Goal: Check status: Check status

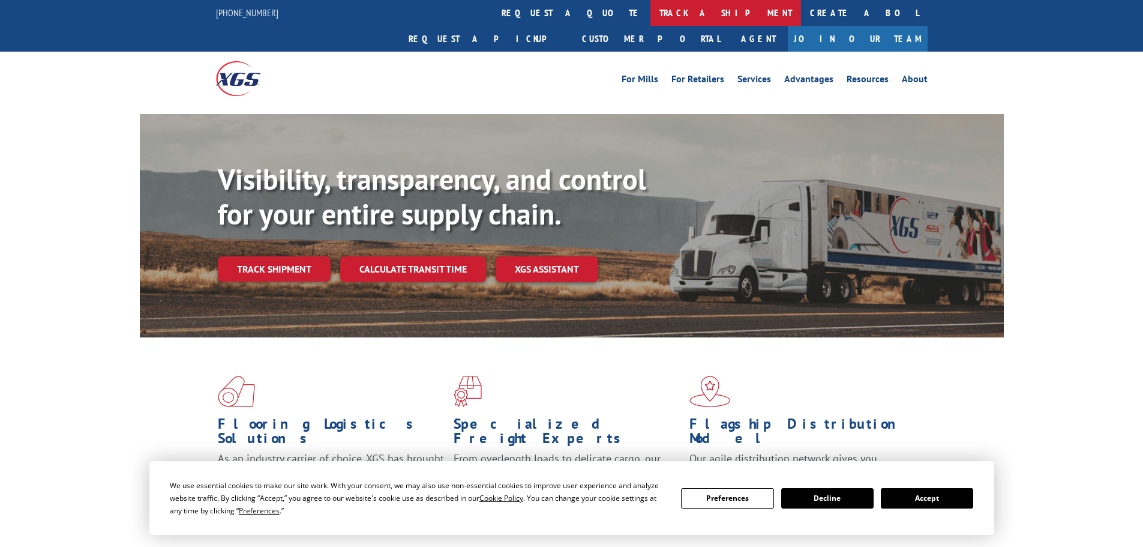
click at [650, 16] on link "track a shipment" at bounding box center [725, 13] width 151 height 26
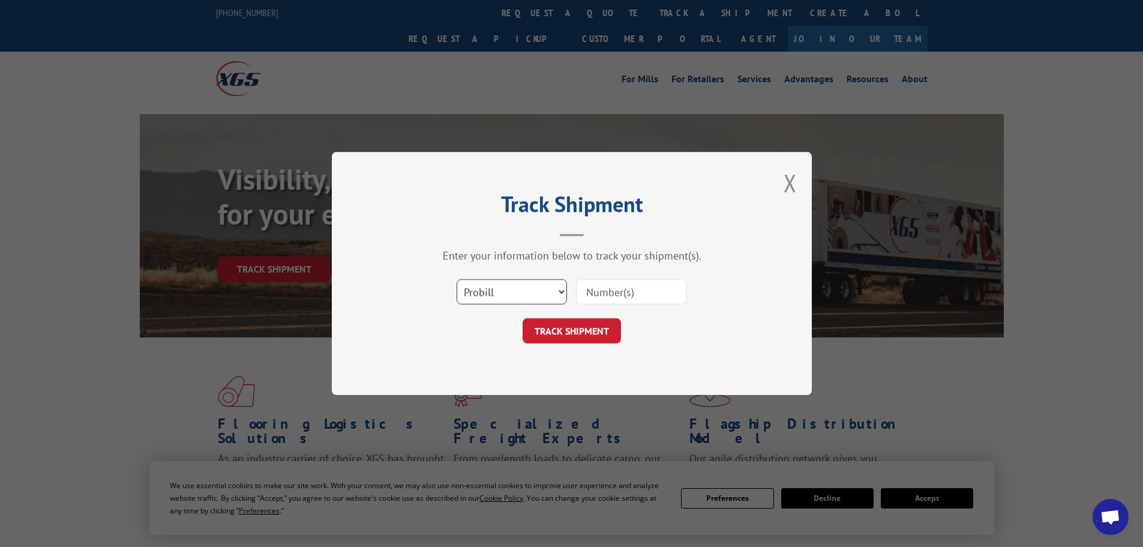
click at [496, 290] on select "Select category... Probill BOL PO" at bounding box center [512, 291] width 110 height 25
select select "po"
click at [457, 279] on select "Select category... Probill BOL PO" at bounding box center [512, 291] width 110 height 25
click at [601, 301] on input at bounding box center [631, 291] width 110 height 25
paste input "32445018"
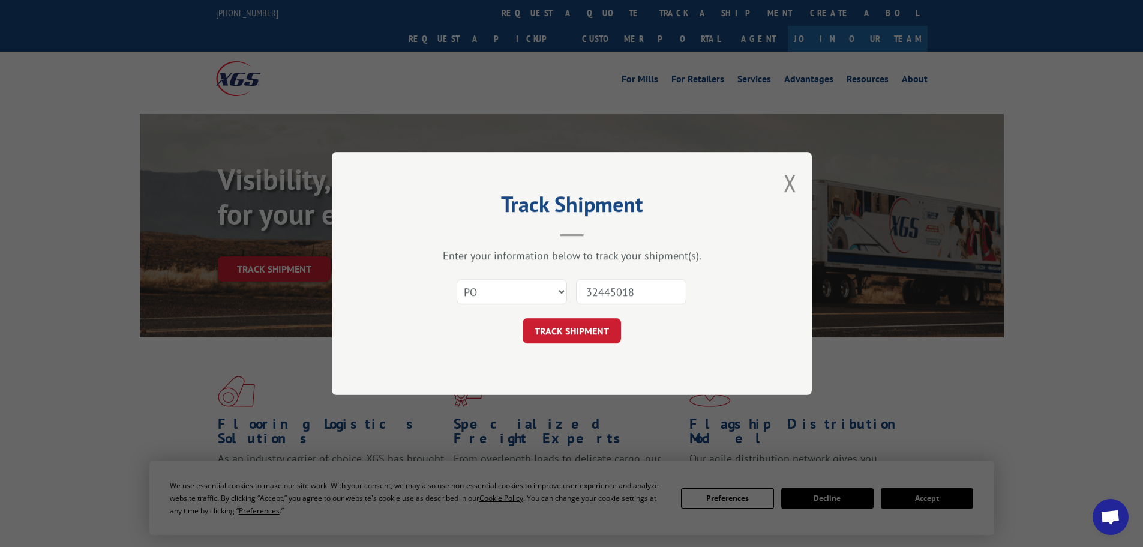
type input "32445018"
drag, startPoint x: 568, startPoint y: 312, endPoint x: 550, endPoint y: 330, distance: 25.9
click at [567, 313] on form "Select category... Probill BOL PO 32445018 TRACK SHIPMENT" at bounding box center [572, 307] width 360 height 71
click at [550, 331] on button "TRACK SHIPMENT" at bounding box center [572, 330] width 98 height 25
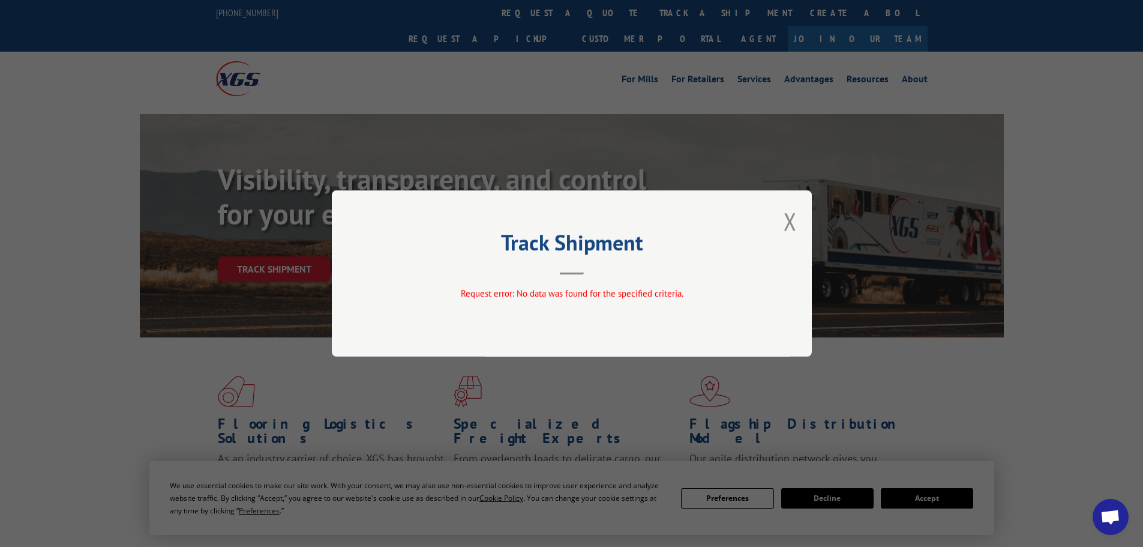
click at [782, 224] on div "Track Shipment Request error: No data was found for the specified criteria." at bounding box center [572, 273] width 480 height 166
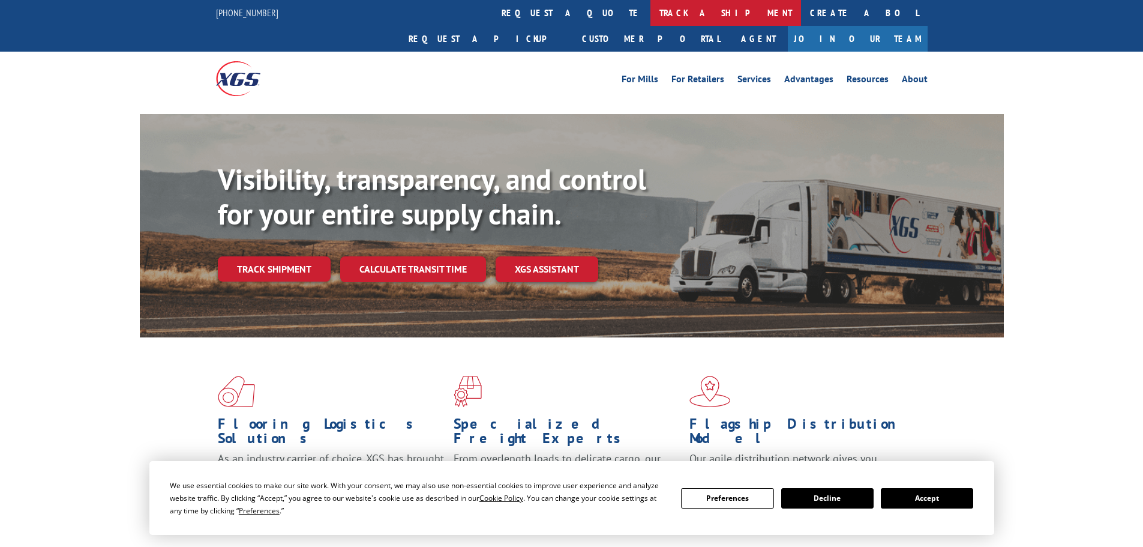
click at [650, 11] on link "track a shipment" at bounding box center [725, 13] width 151 height 26
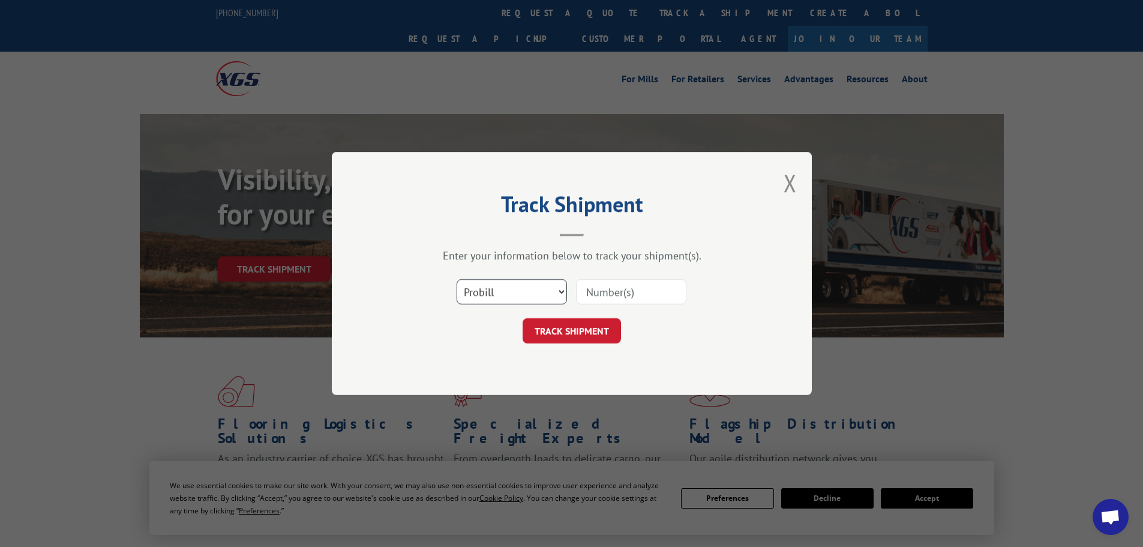
click at [491, 290] on select "Select category... Probill BOL PO" at bounding box center [512, 291] width 110 height 25
select select "po"
click at [457, 279] on select "Select category... Probill BOL PO" at bounding box center [512, 291] width 110 height 25
click at [618, 296] on input at bounding box center [631, 291] width 110 height 25
paste input "32509777"
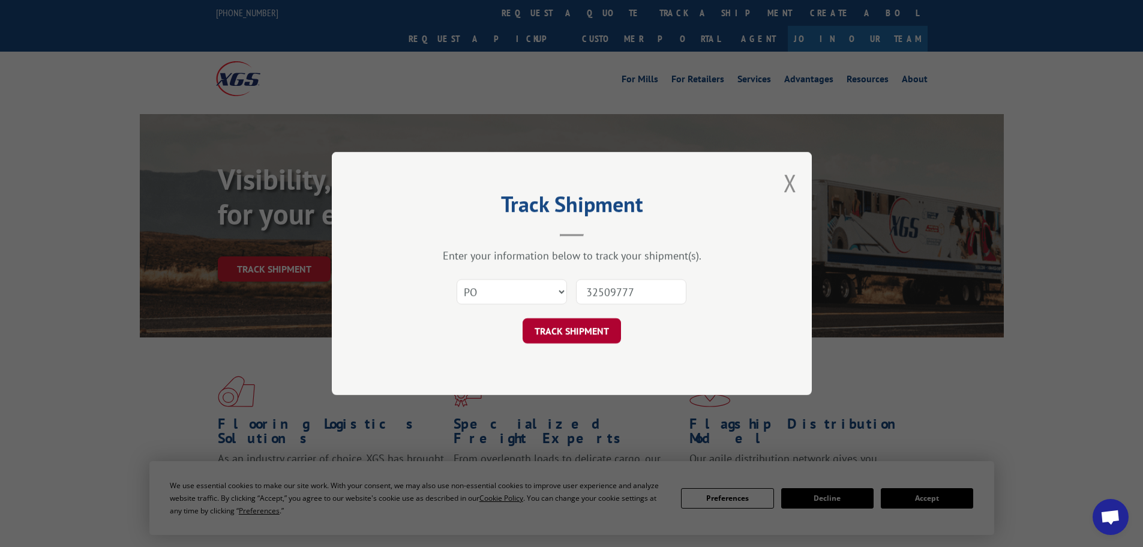
type input "32509777"
click at [585, 321] on button "TRACK SHIPMENT" at bounding box center [572, 330] width 98 height 25
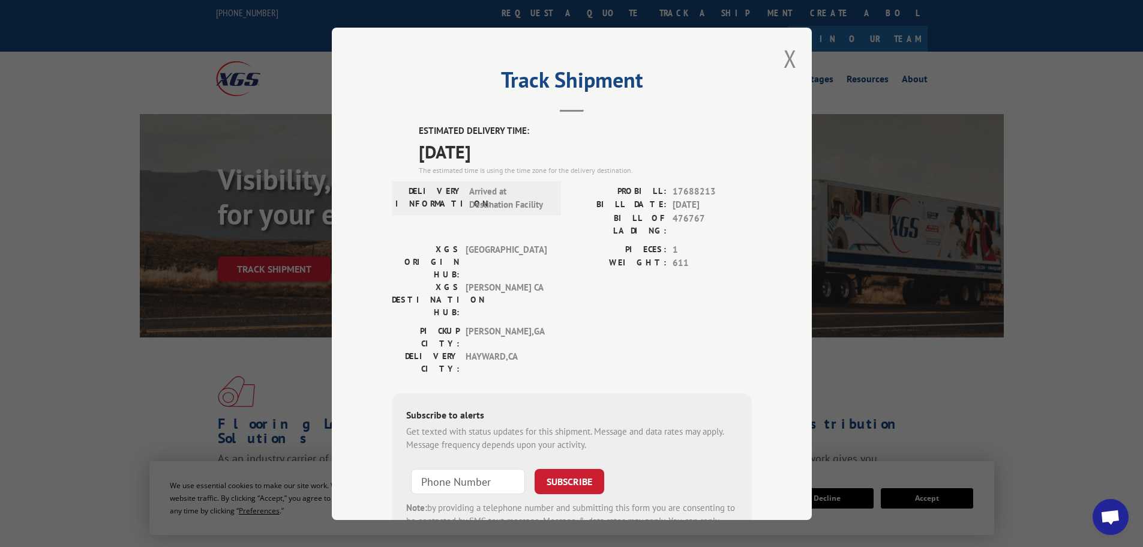
type input "+1 (___) ___-____"
click at [460, 468] on input "+1 (___) ___-____" at bounding box center [468, 480] width 114 height 25
type input "+1 (650) 740-8227"
click at [554, 468] on button "SUBSCRIBE" at bounding box center [570, 480] width 70 height 25
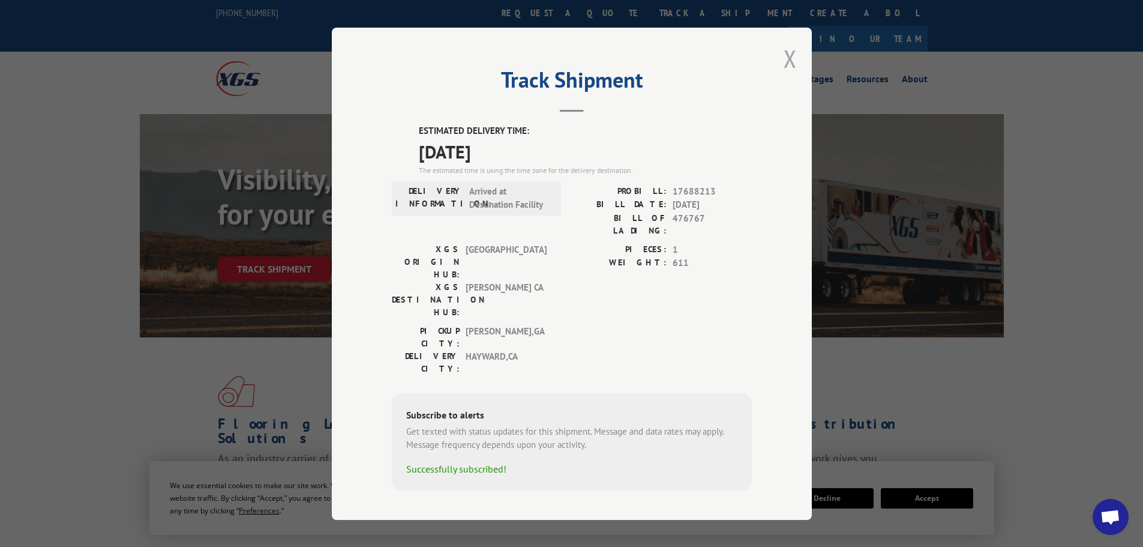
click at [788, 58] on button "Close modal" at bounding box center [790, 59] width 13 height 32
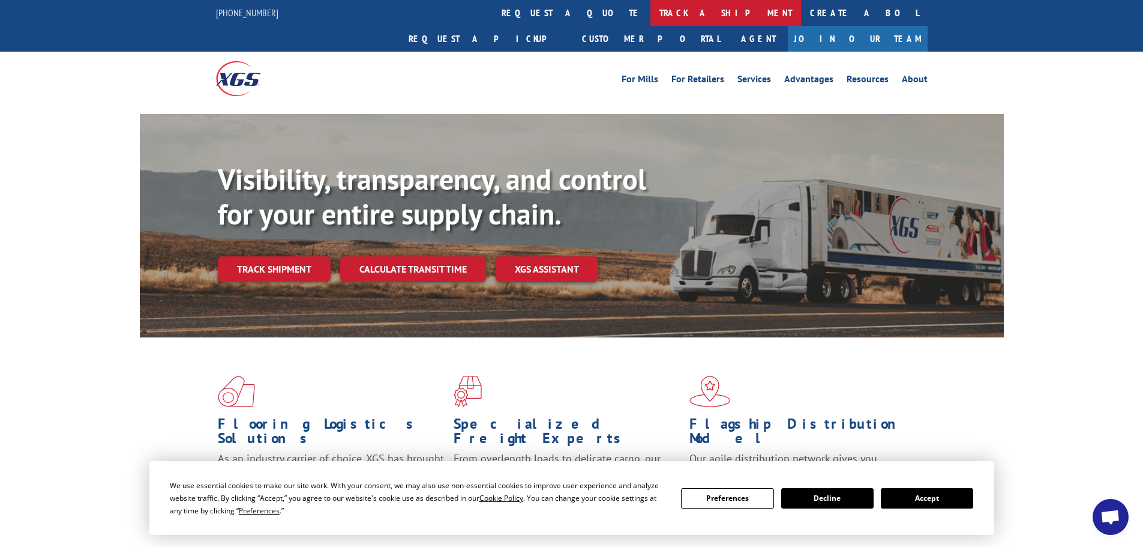
click at [650, 7] on link "track a shipment" at bounding box center [725, 13] width 151 height 26
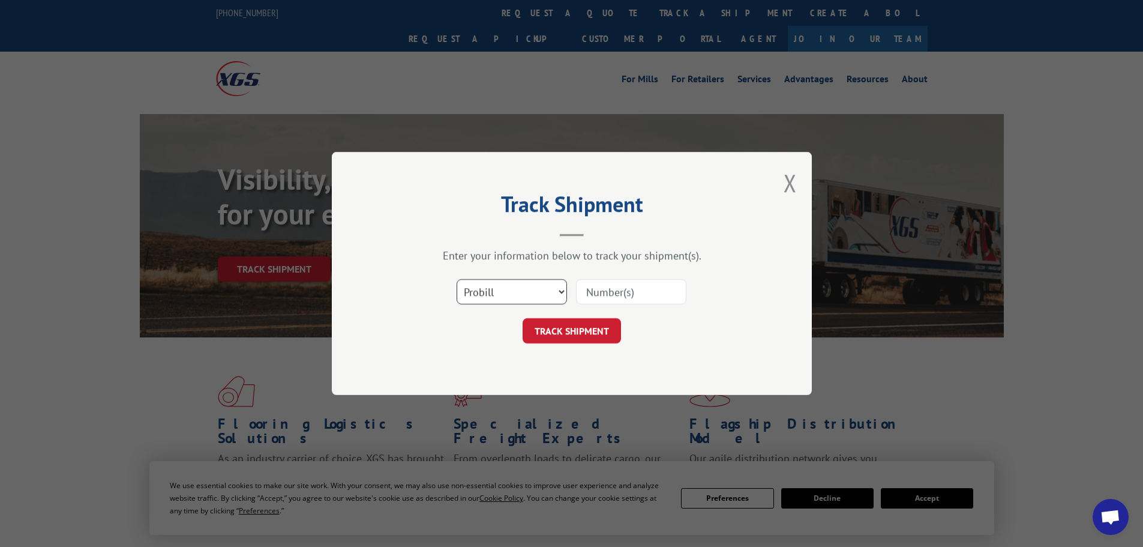
click at [498, 284] on select "Select category... Probill BOL PO" at bounding box center [512, 291] width 110 height 25
select select "po"
click at [457, 279] on select "Select category... Probill BOL PO" at bounding box center [512, 291] width 110 height 25
click at [622, 293] on input at bounding box center [631, 291] width 110 height 25
paste input "32509777"
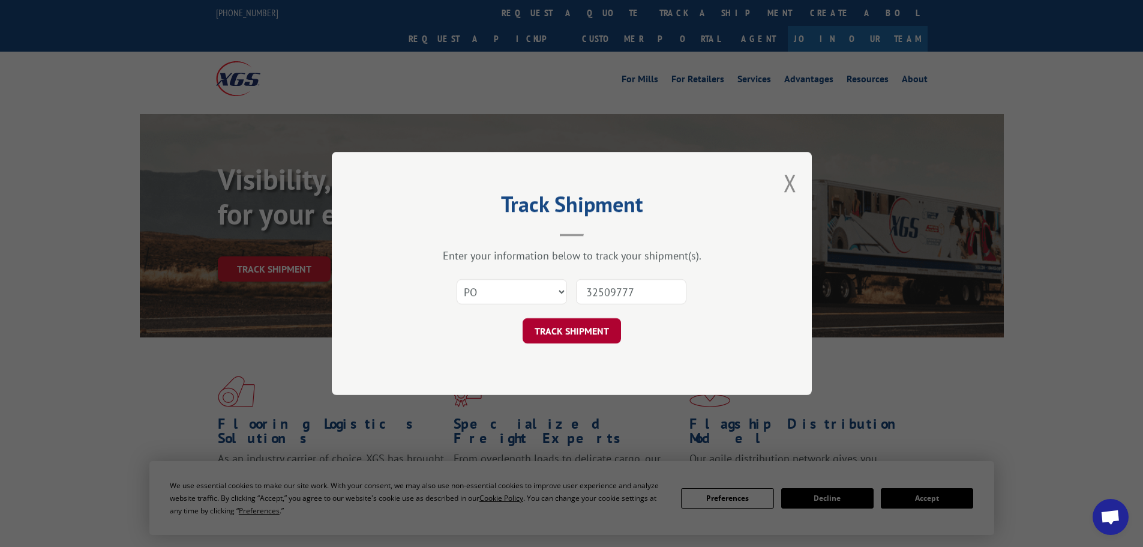
type input "32509777"
click at [590, 338] on button "TRACK SHIPMENT" at bounding box center [572, 330] width 98 height 25
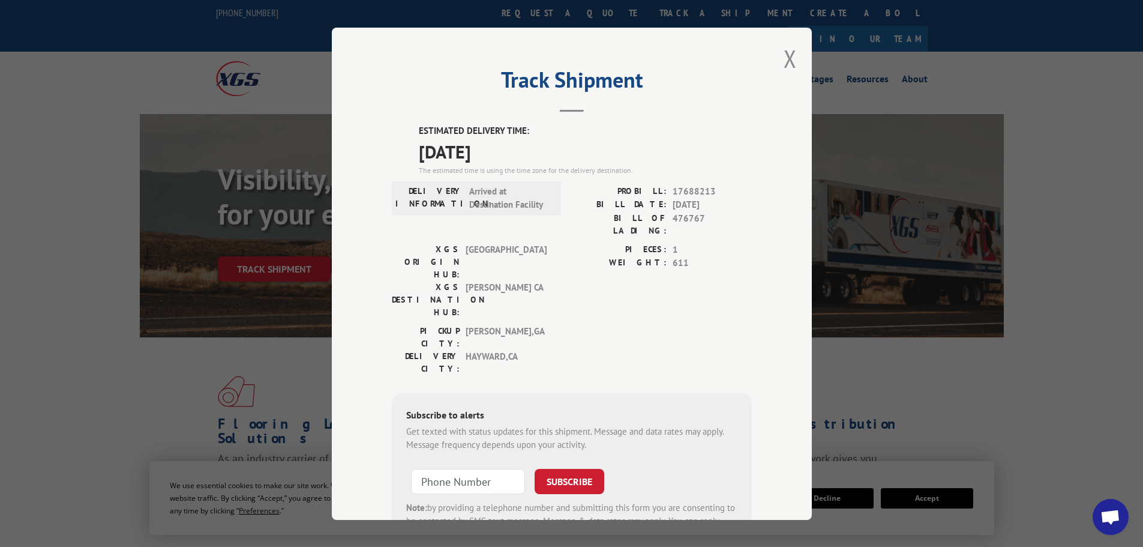
click at [794, 54] on div "Track Shipment ESTIMATED DELIVERY TIME: 10/10/2025 The estimated time is using …" at bounding box center [572, 274] width 480 height 492
click at [785, 57] on button "Close modal" at bounding box center [790, 59] width 13 height 32
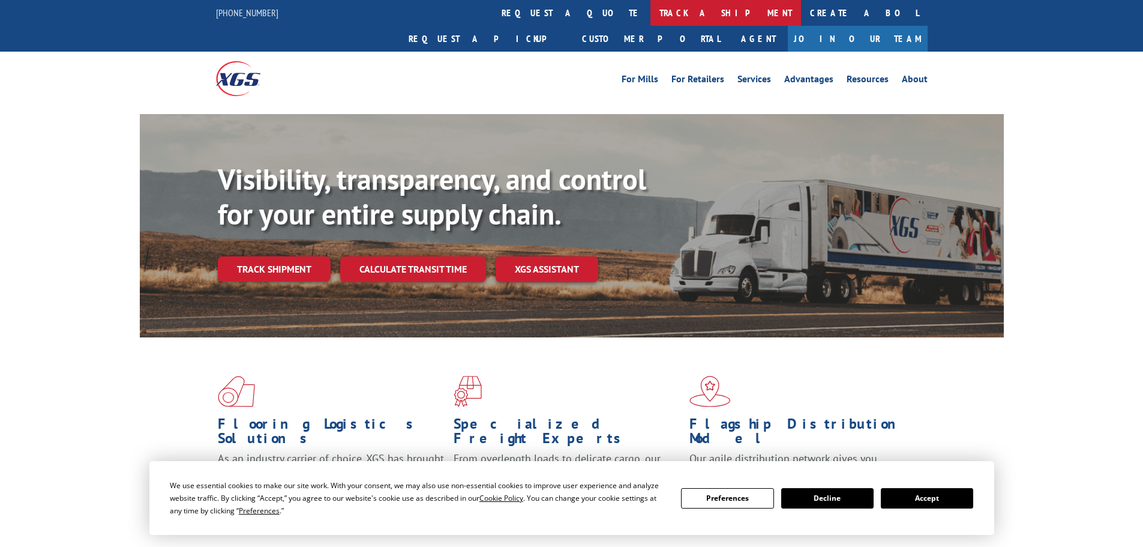
click at [650, 18] on link "track a shipment" at bounding box center [725, 13] width 151 height 26
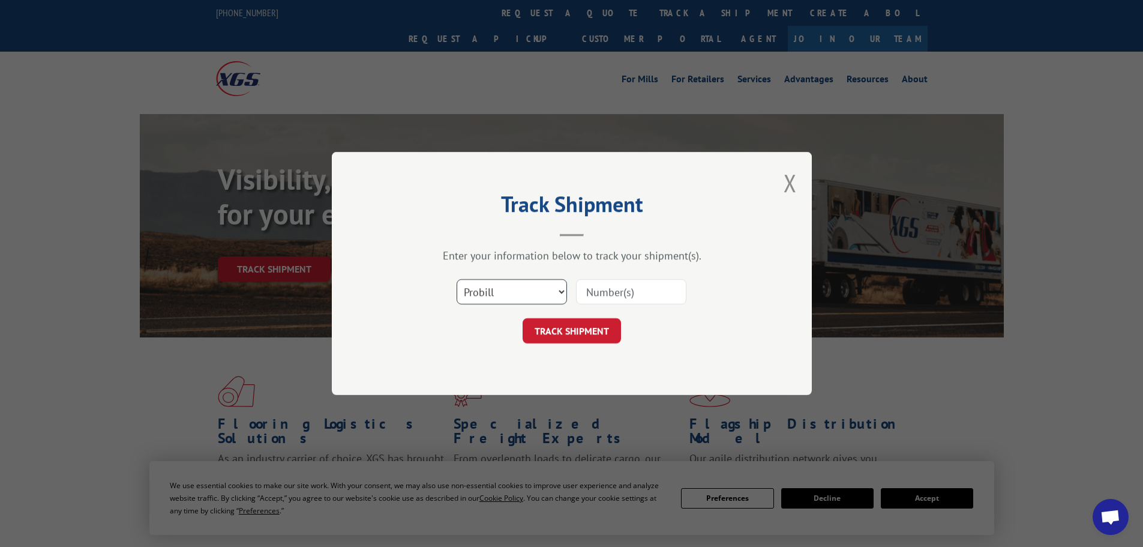
click at [510, 288] on select "Select category... Probill BOL PO" at bounding box center [512, 291] width 110 height 25
select select "po"
click at [457, 279] on select "Select category... Probill BOL PO" at bounding box center [512, 291] width 110 height 25
click at [611, 291] on input at bounding box center [631, 291] width 110 height 25
paste input "32445018"
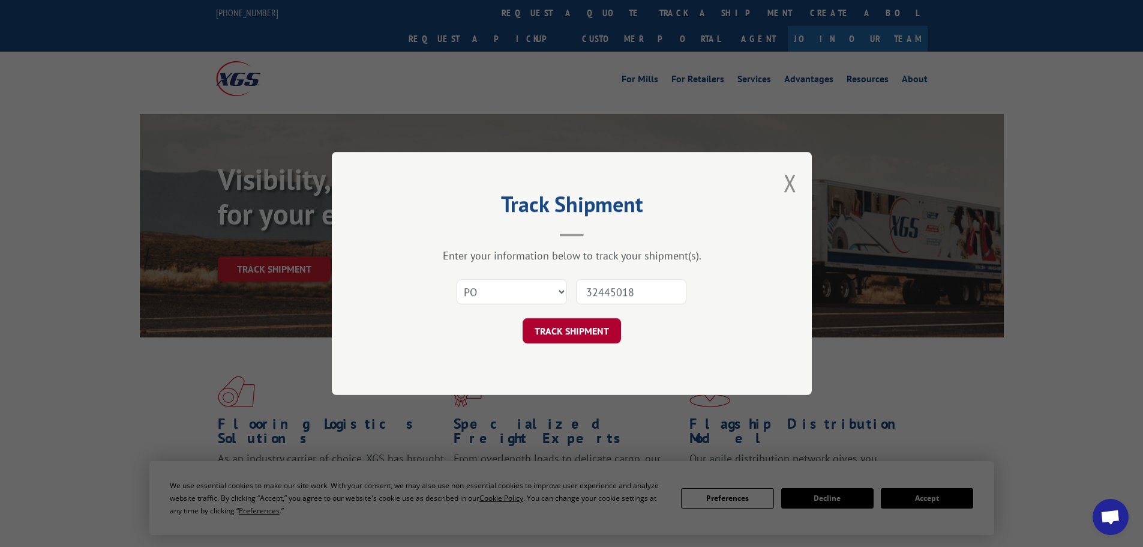
type input "32445018"
click at [569, 340] on button "TRACK SHIPMENT" at bounding box center [572, 330] width 98 height 25
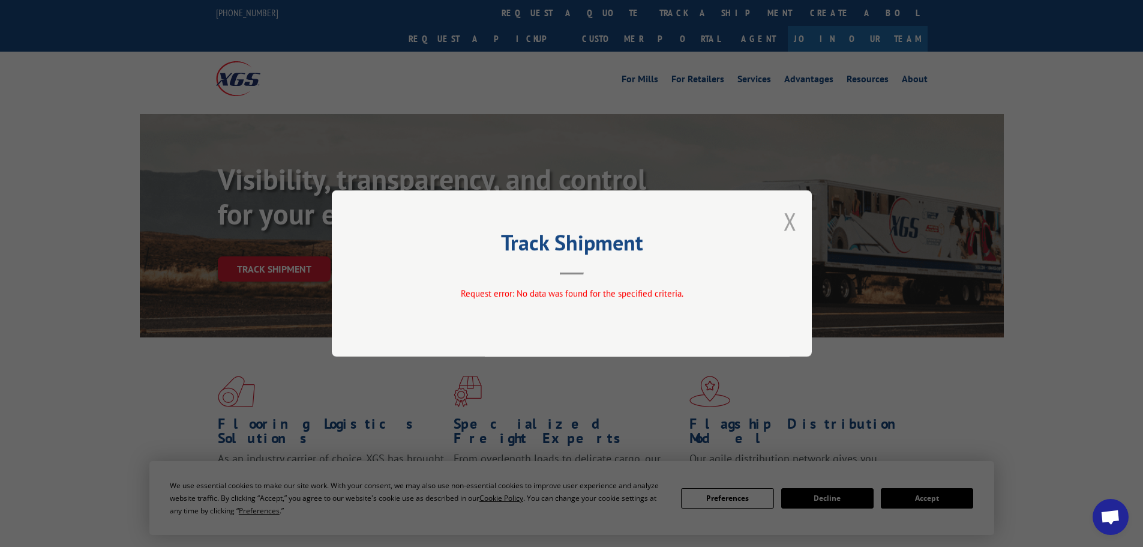
click at [787, 217] on button "Close modal" at bounding box center [790, 221] width 13 height 32
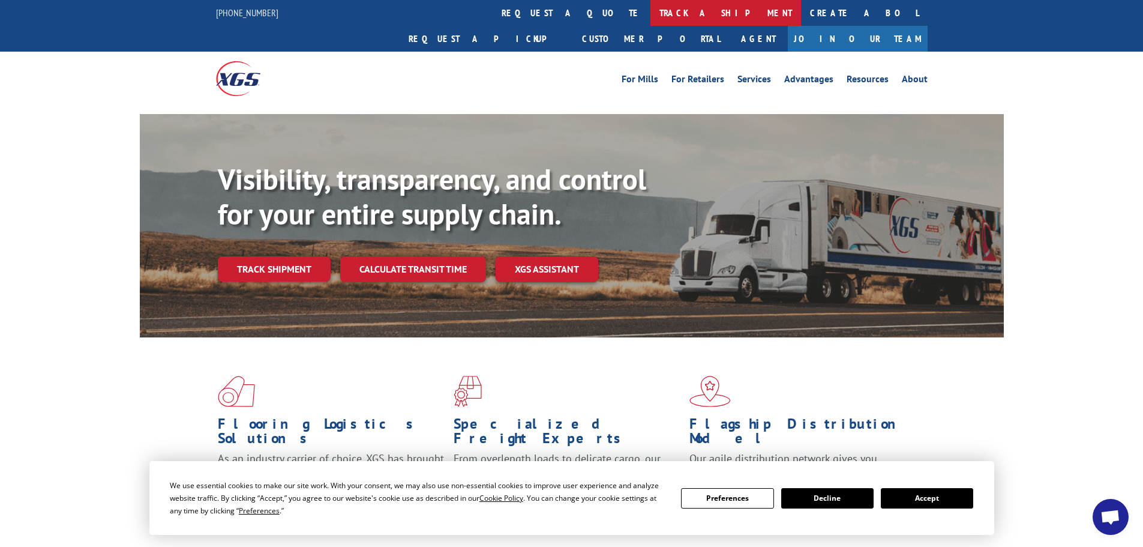
click at [650, 6] on link "track a shipment" at bounding box center [725, 13] width 151 height 26
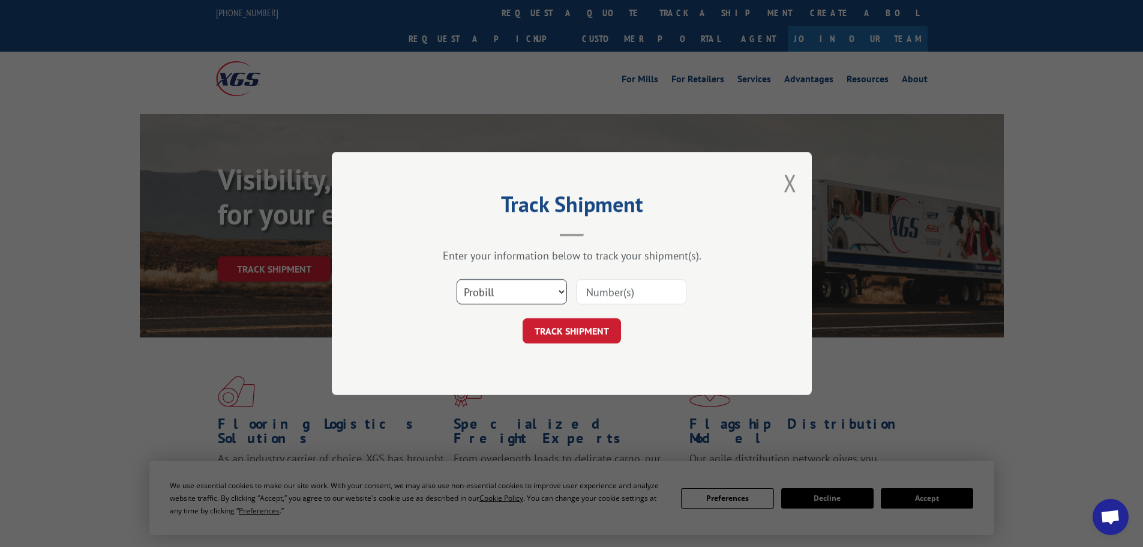
click at [526, 279] on select "Select category... Probill BOL PO" at bounding box center [512, 291] width 110 height 25
select select "po"
click at [457, 279] on select "Select category... Probill BOL PO" at bounding box center [512, 291] width 110 height 25
click at [607, 298] on input at bounding box center [631, 291] width 110 height 25
paste input "32445018"
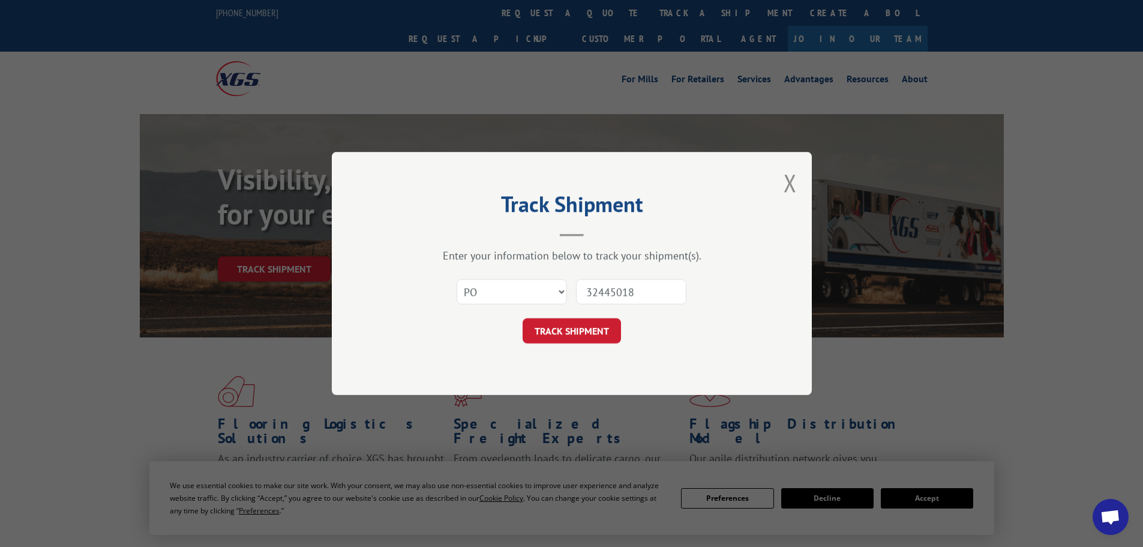
type input "32445018"
drag, startPoint x: 653, startPoint y: 305, endPoint x: 564, endPoint y: 285, distance: 91.0
click at [564, 285] on div "Select category... Probill BOL PO 32445018" at bounding box center [572, 292] width 360 height 40
click at [625, 283] on input "32445018" at bounding box center [631, 291] width 110 height 25
drag, startPoint x: 637, startPoint y: 283, endPoint x: 562, endPoint y: 293, distance: 75.6
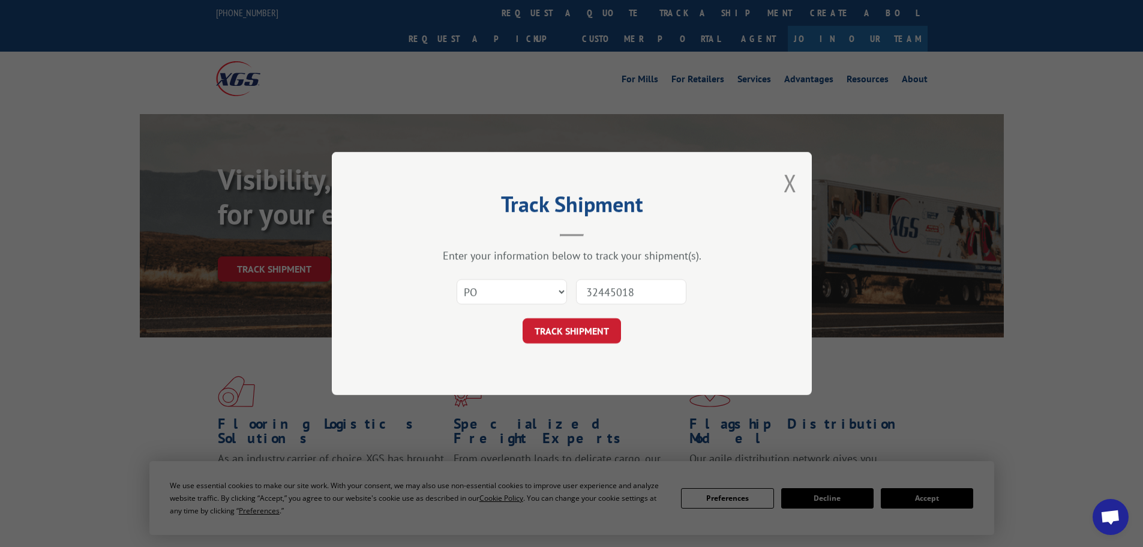
click at [562, 293] on div "Select category... Probill BOL PO 32445018" at bounding box center [572, 292] width 360 height 40
paste input "32509777"
type input "32509777"
click at [561, 341] on button "TRACK SHIPMENT" at bounding box center [572, 330] width 98 height 25
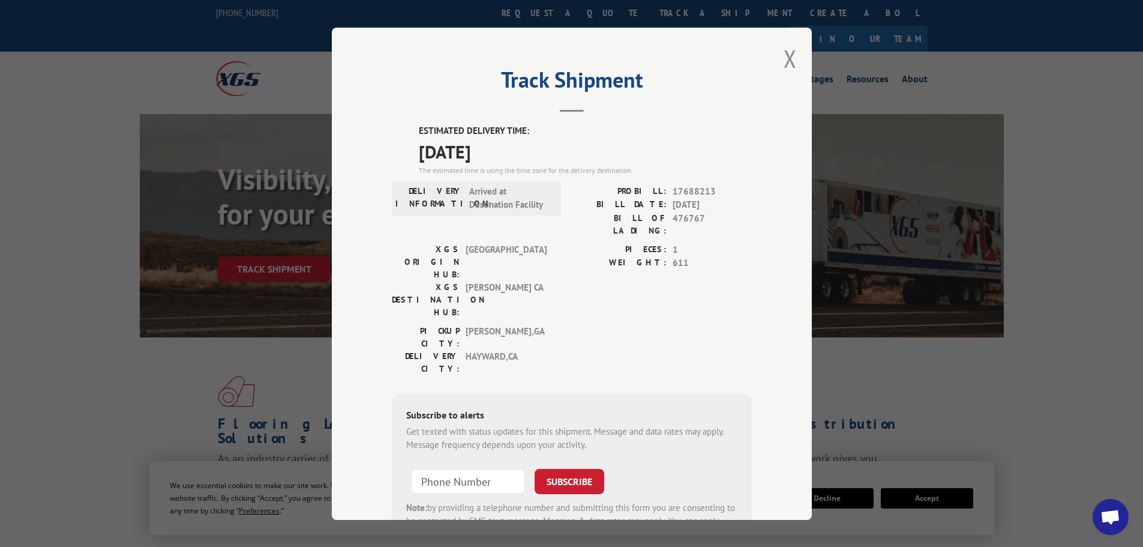
drag, startPoint x: 782, startPoint y: 61, endPoint x: 440, endPoint y: 3, distance: 346.2
click at [764, 58] on div "Track Shipment ESTIMATED DELIVERY TIME: 10/10/2025 The estimated time is using …" at bounding box center [572, 274] width 480 height 492
click at [788, 53] on button "Close modal" at bounding box center [790, 59] width 13 height 32
